Goal: Find specific page/section: Find specific page/section

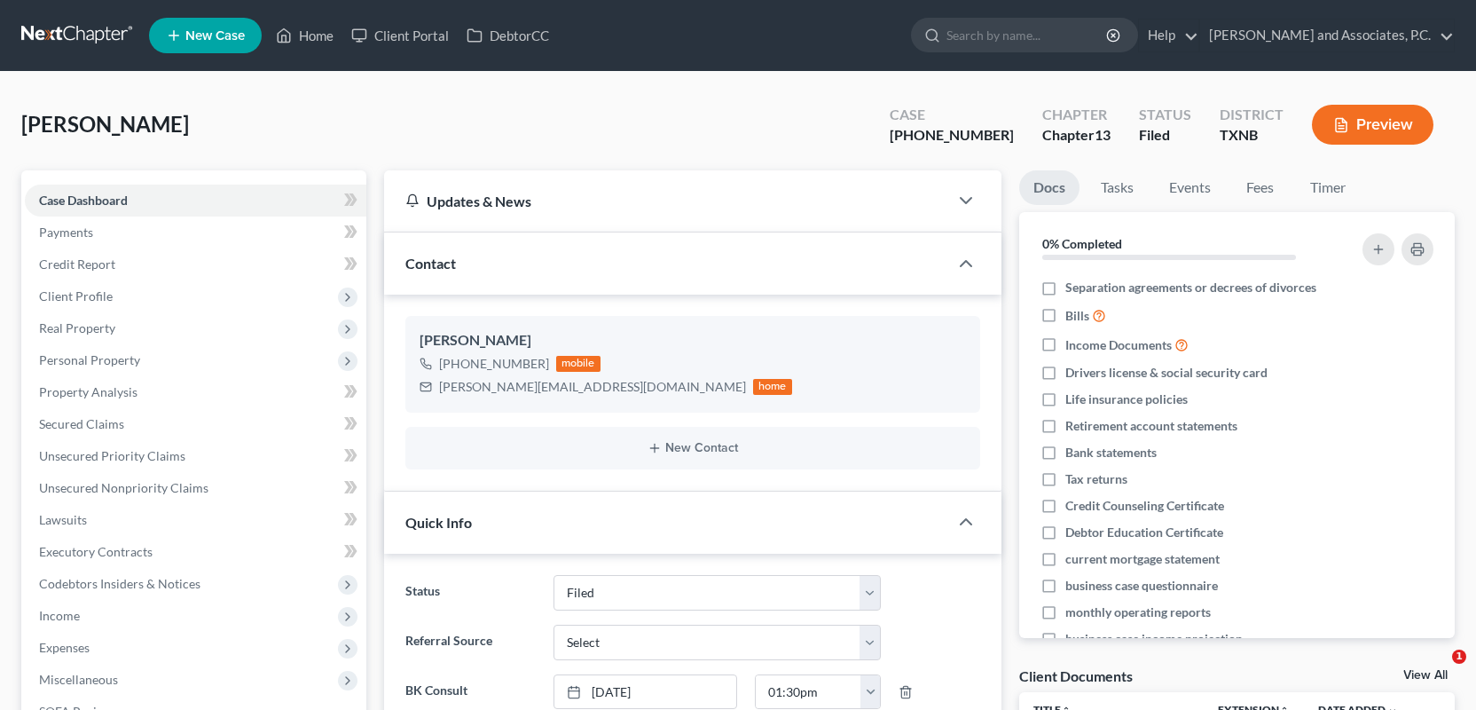
select select "5"
select select "0"
drag, startPoint x: 316, startPoint y: 28, endPoint x: 617, endPoint y: 188, distance: 341.3
click at [316, 28] on link "Home" at bounding box center [304, 36] width 75 height 32
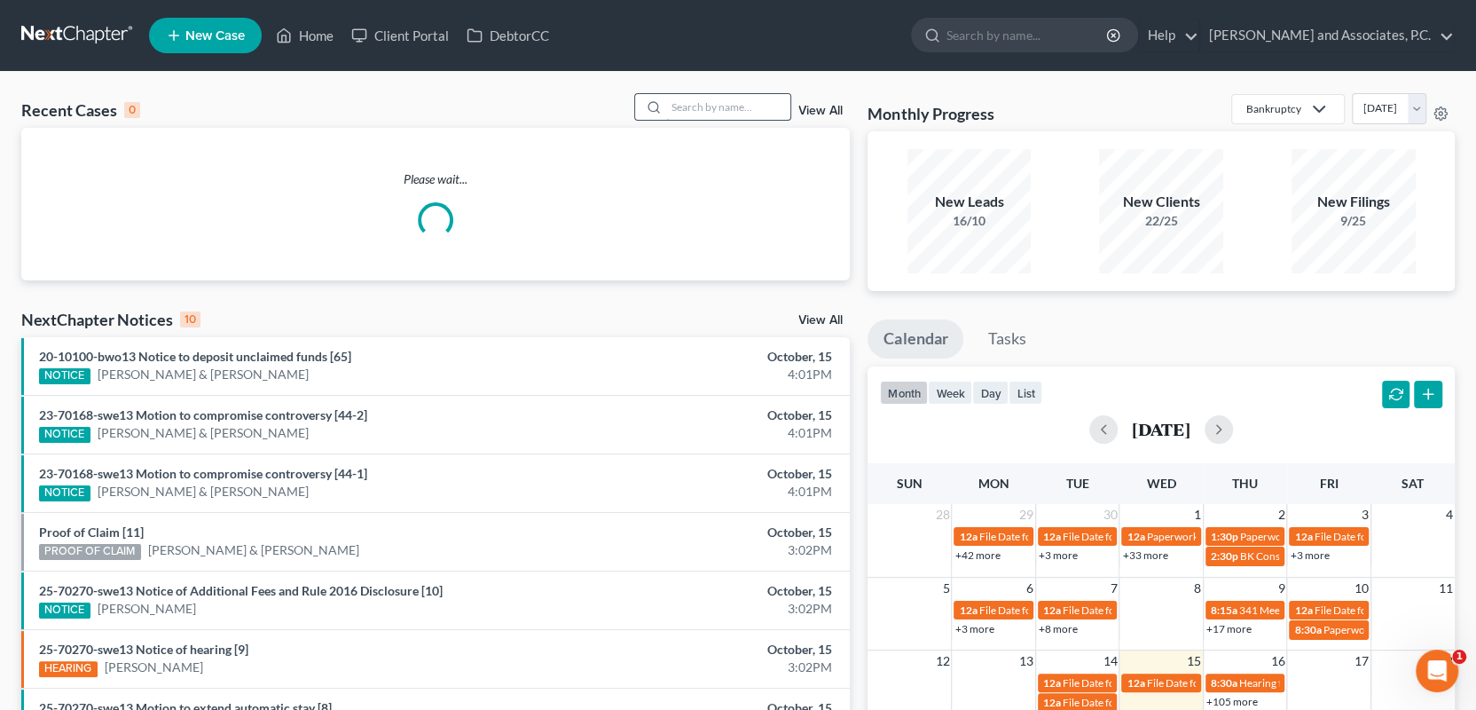
click at [686, 112] on input "search" at bounding box center [728, 107] width 124 height 26
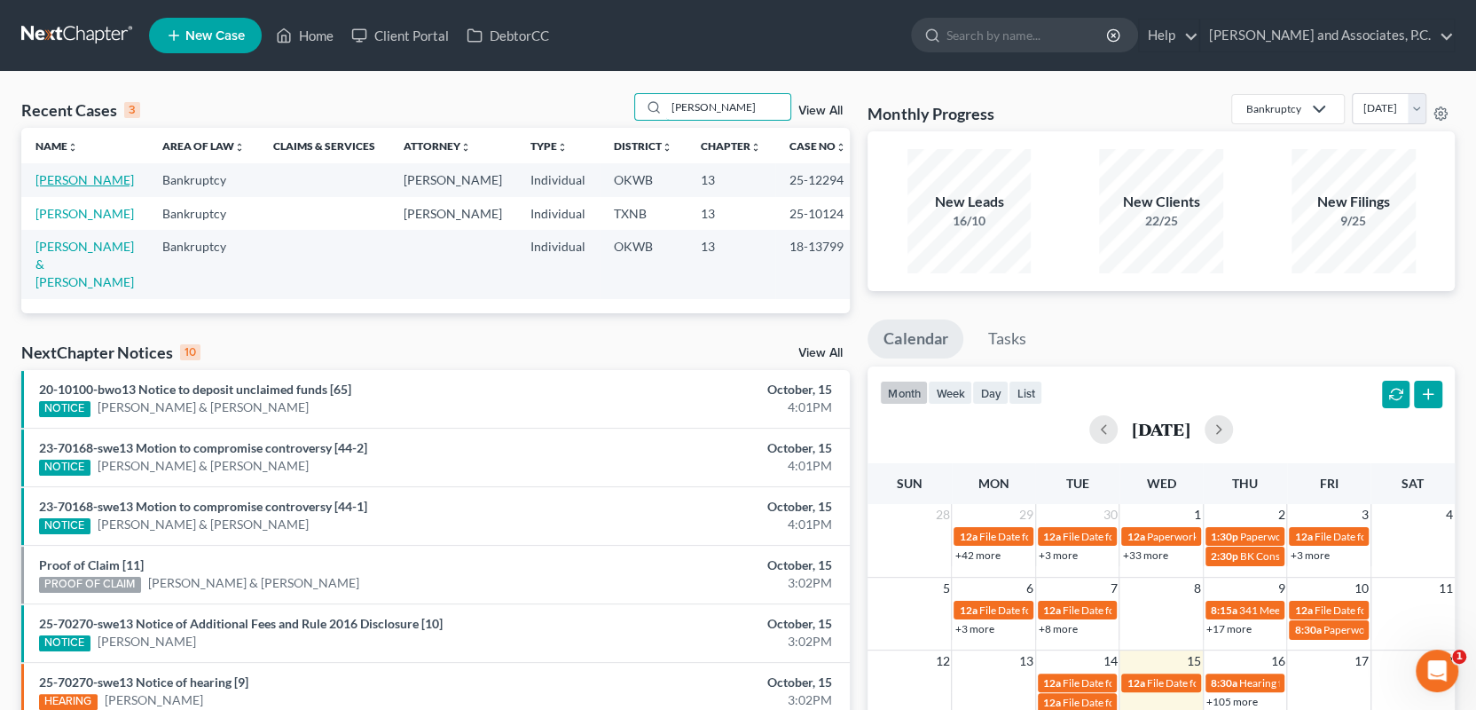
type input "[PERSON_NAME]"
click at [60, 178] on link "[PERSON_NAME]" at bounding box center [84, 179] width 98 height 15
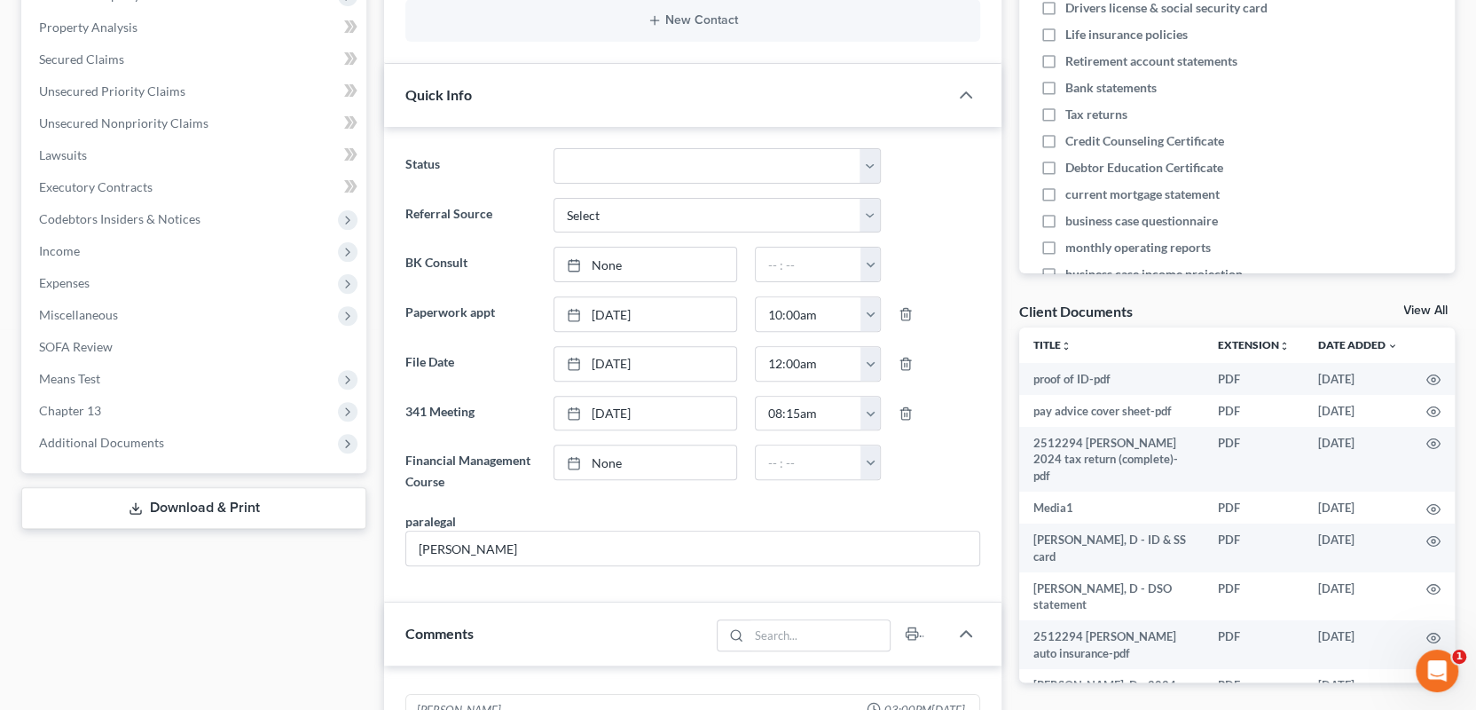
scroll to position [89, 0]
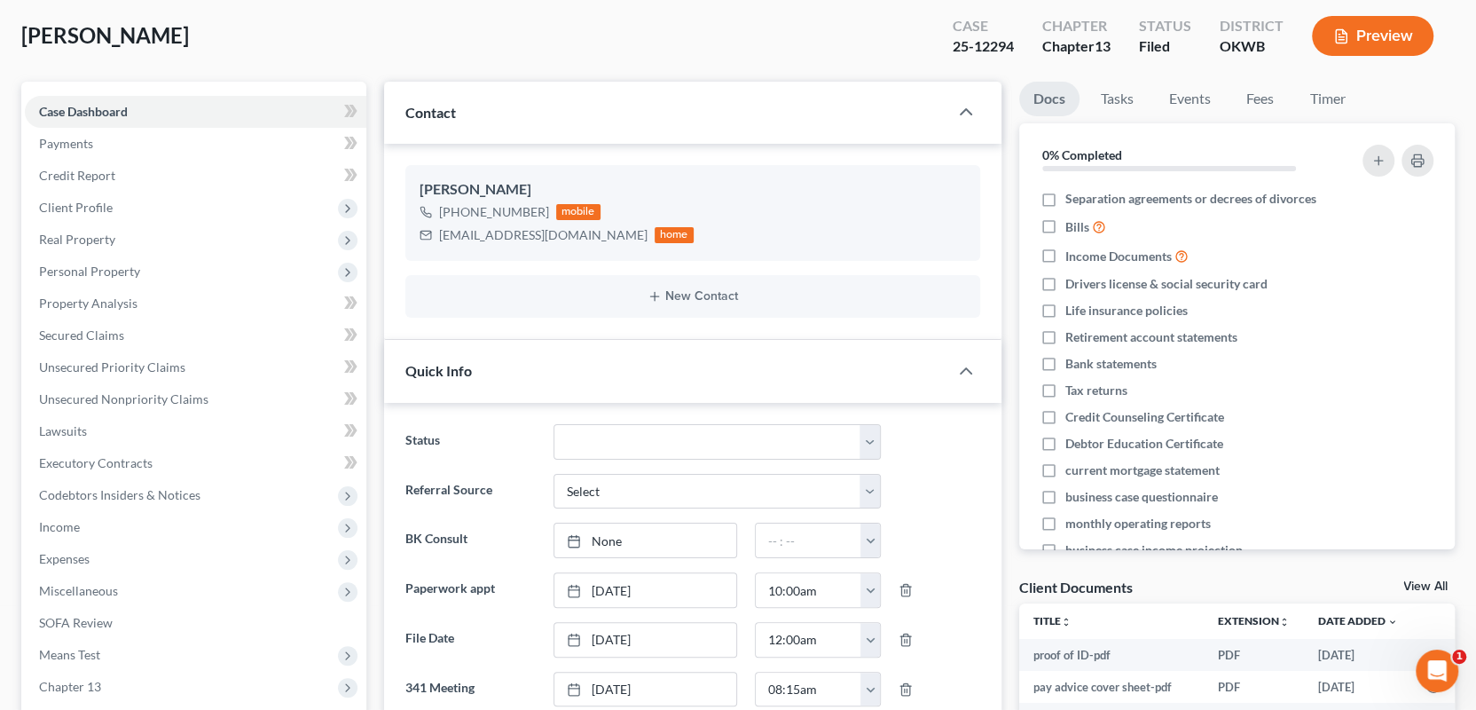
click at [518, 40] on div "[PERSON_NAME] Upgraded Case 25-12294 Chapter Chapter 13 Status Filed District […" at bounding box center [738, 42] width 1434 height 77
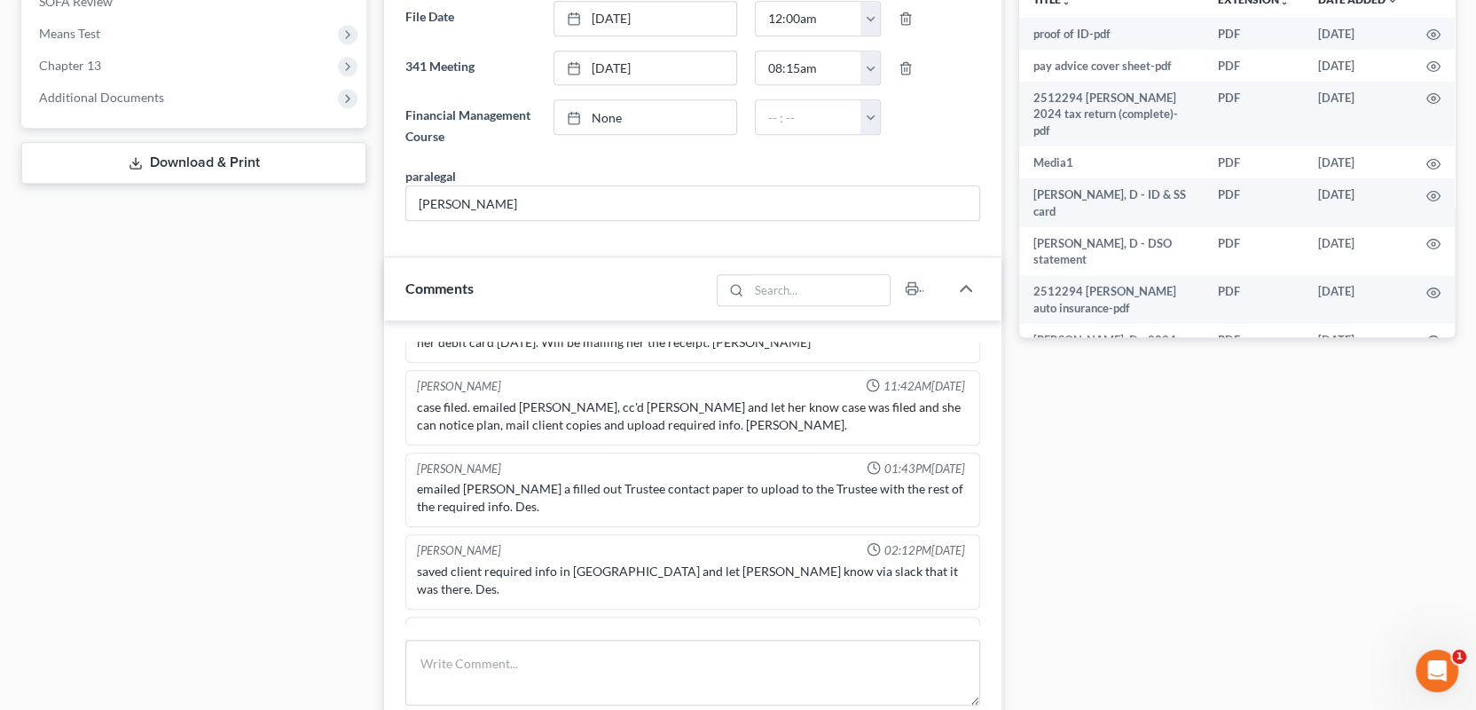
scroll to position [0, 0]
